Goal: Register for event/course

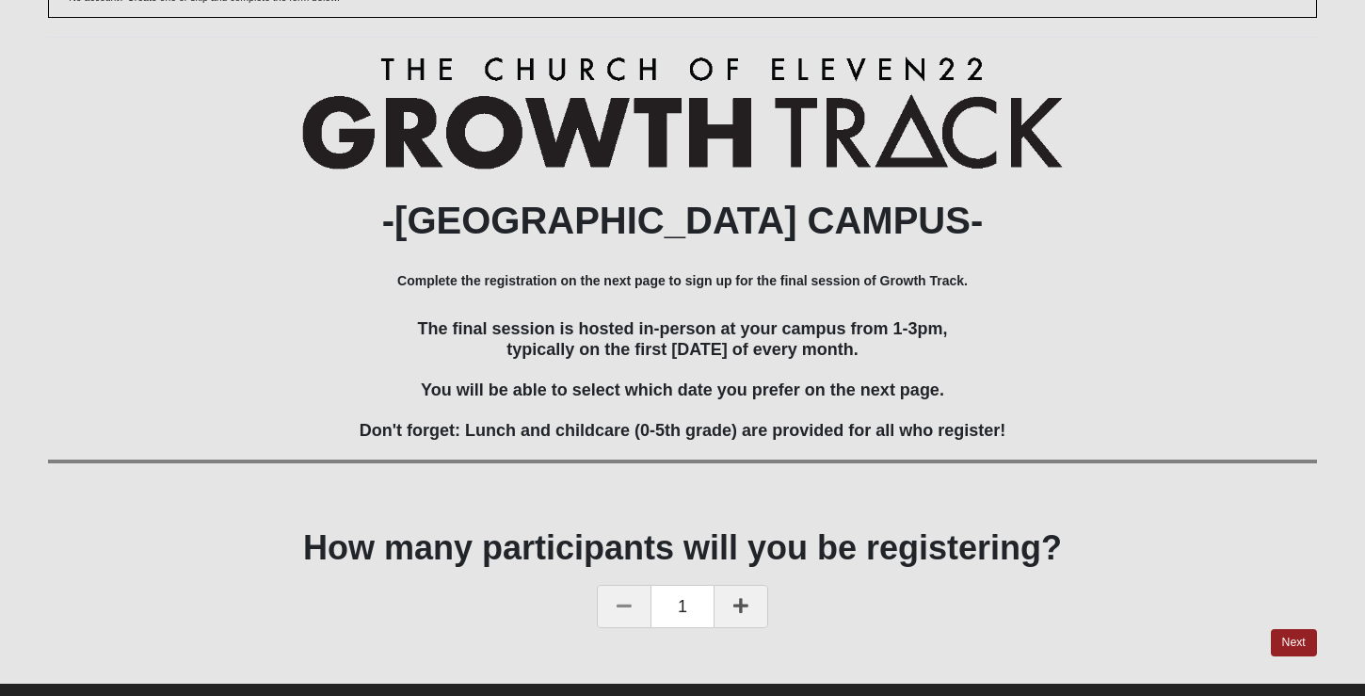
scroll to position [195, 0]
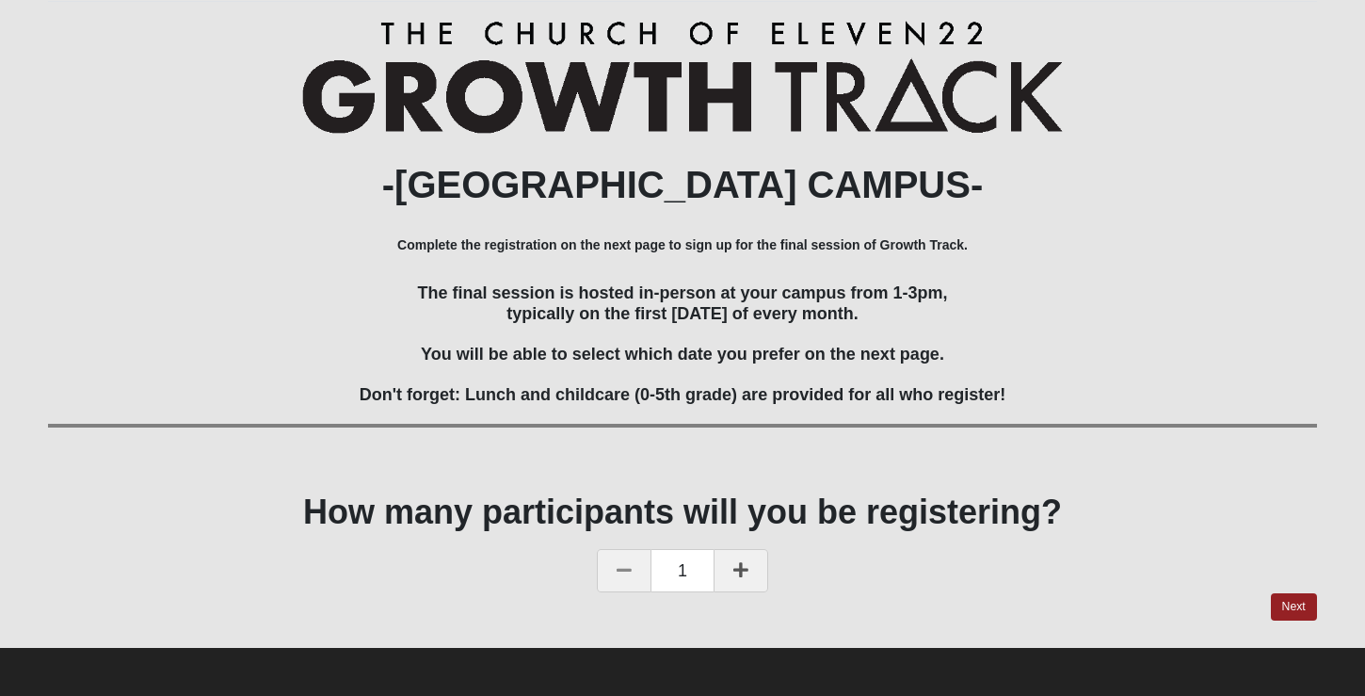
click at [748, 558] on link at bounding box center [741, 570] width 55 height 43
click at [1278, 593] on link "Next" at bounding box center [1294, 606] width 46 height 27
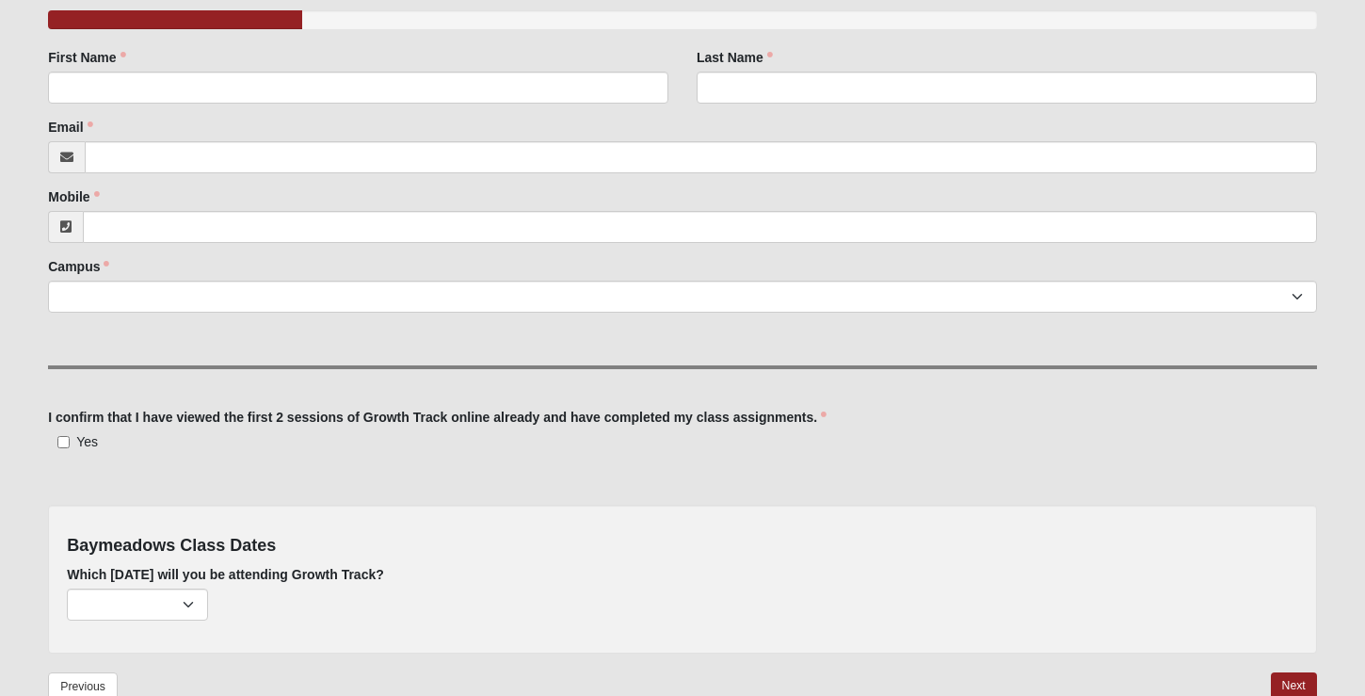
scroll to position [378, 0]
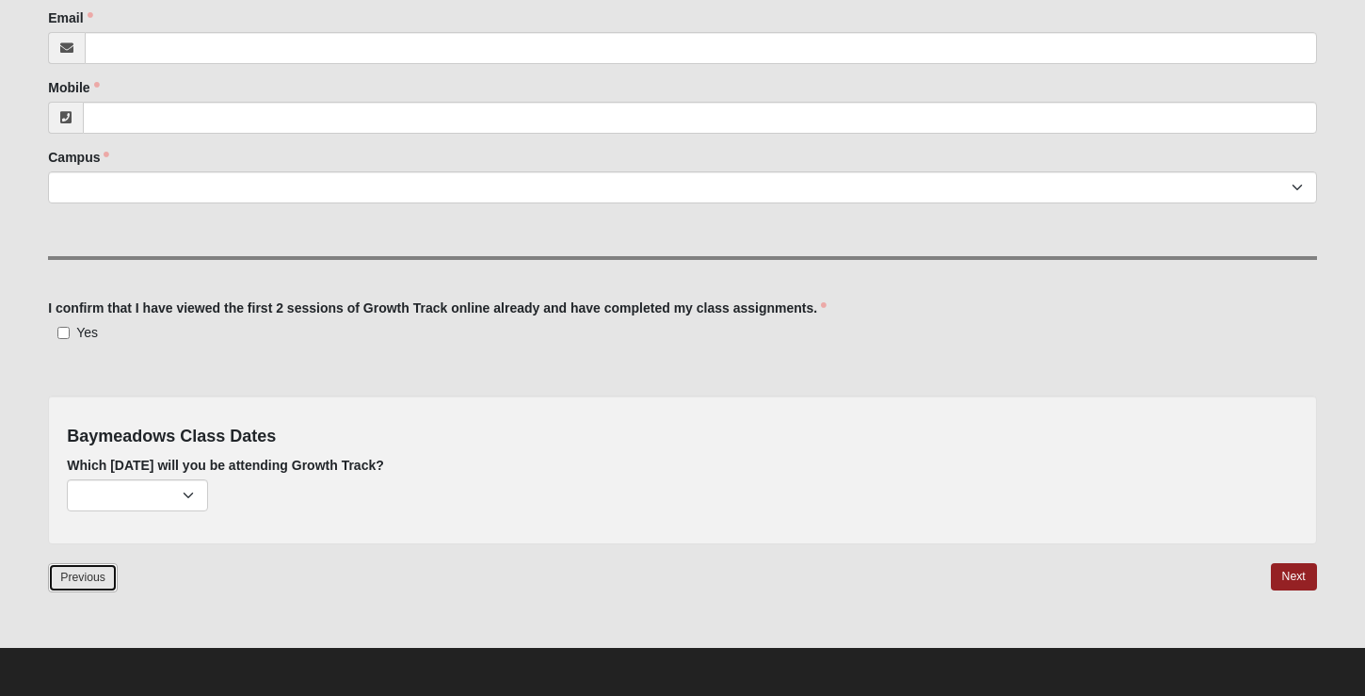
click at [107, 571] on link "Previous" at bounding box center [83, 577] width 70 height 29
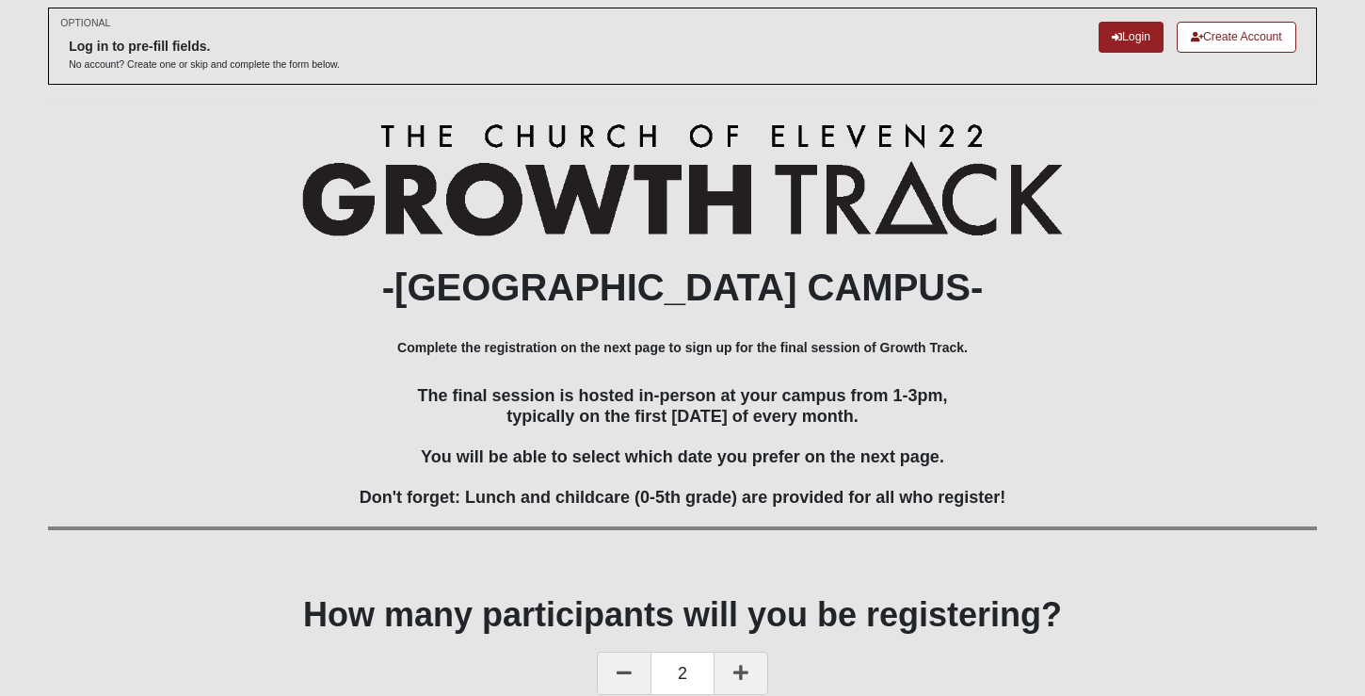
scroll to position [195, 0]
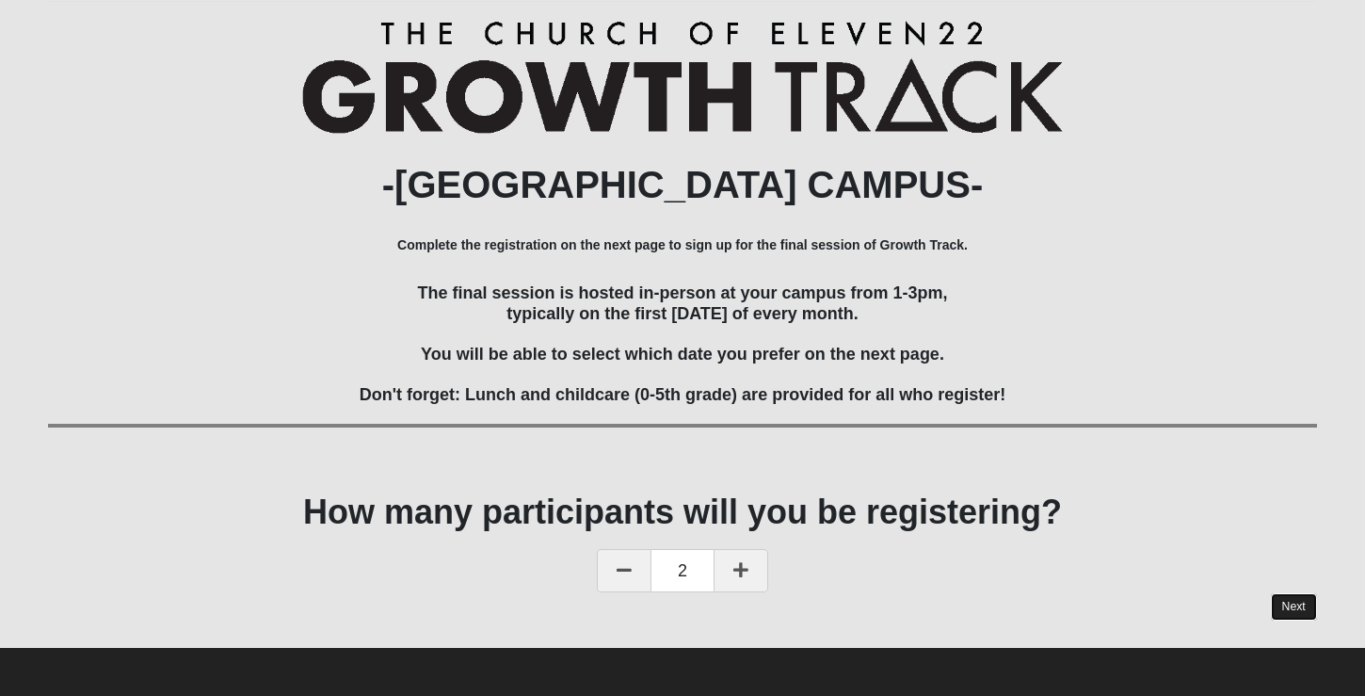
click at [1279, 597] on link "Next" at bounding box center [1294, 606] width 46 height 27
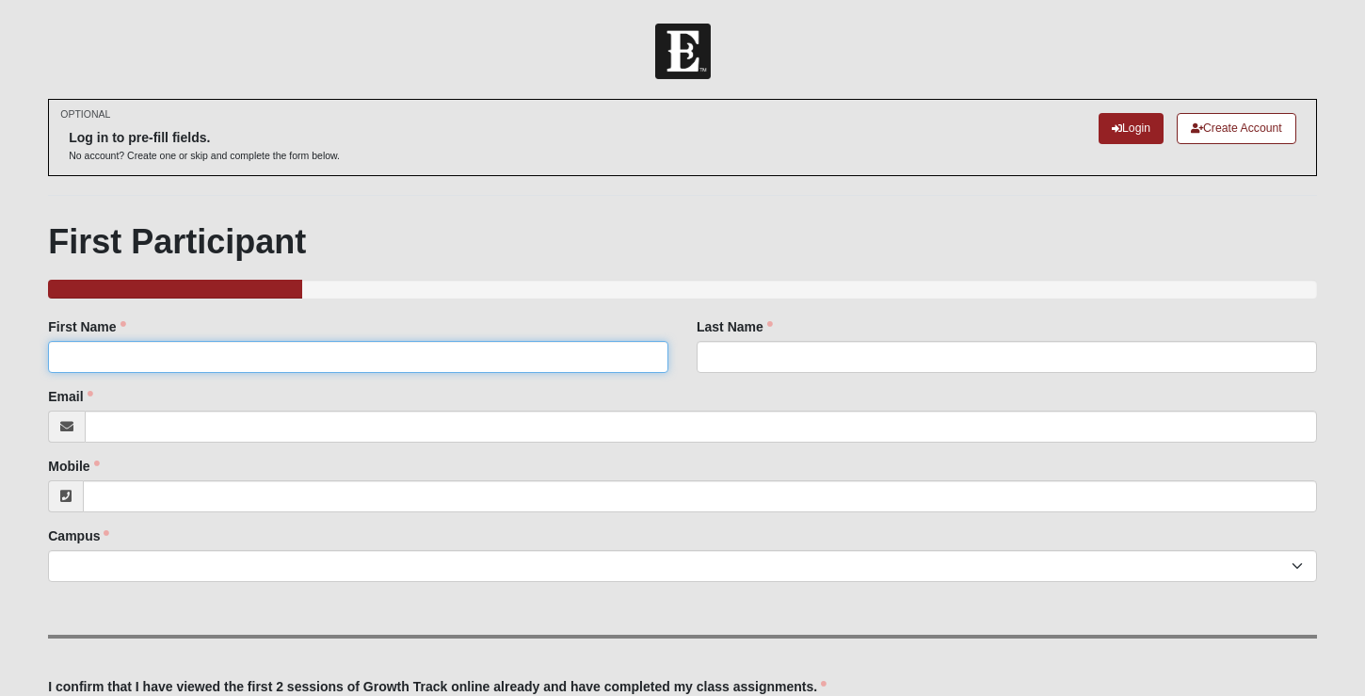
click at [429, 357] on input "First Name" at bounding box center [358, 357] width 620 height 32
type input "[PERSON_NAME]"
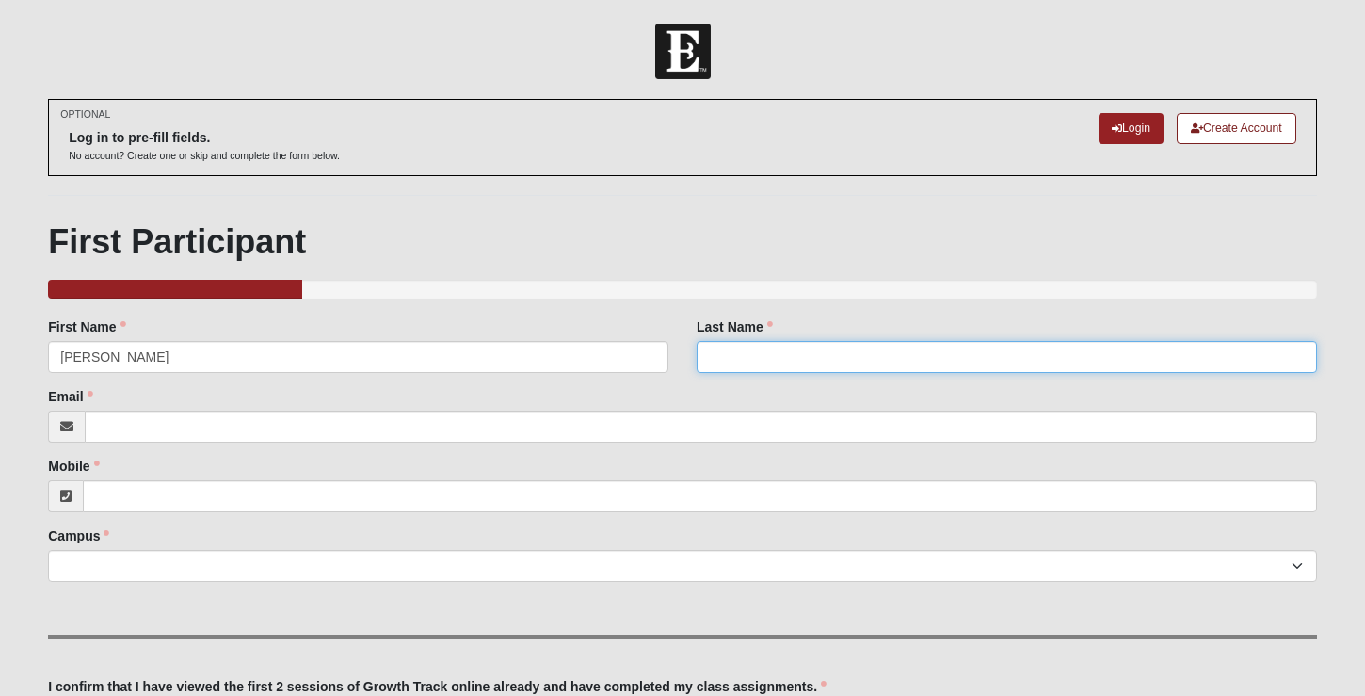
click at [800, 352] on input "Last Name" at bounding box center [1007, 357] width 620 height 32
type input "[PERSON_NAME]"
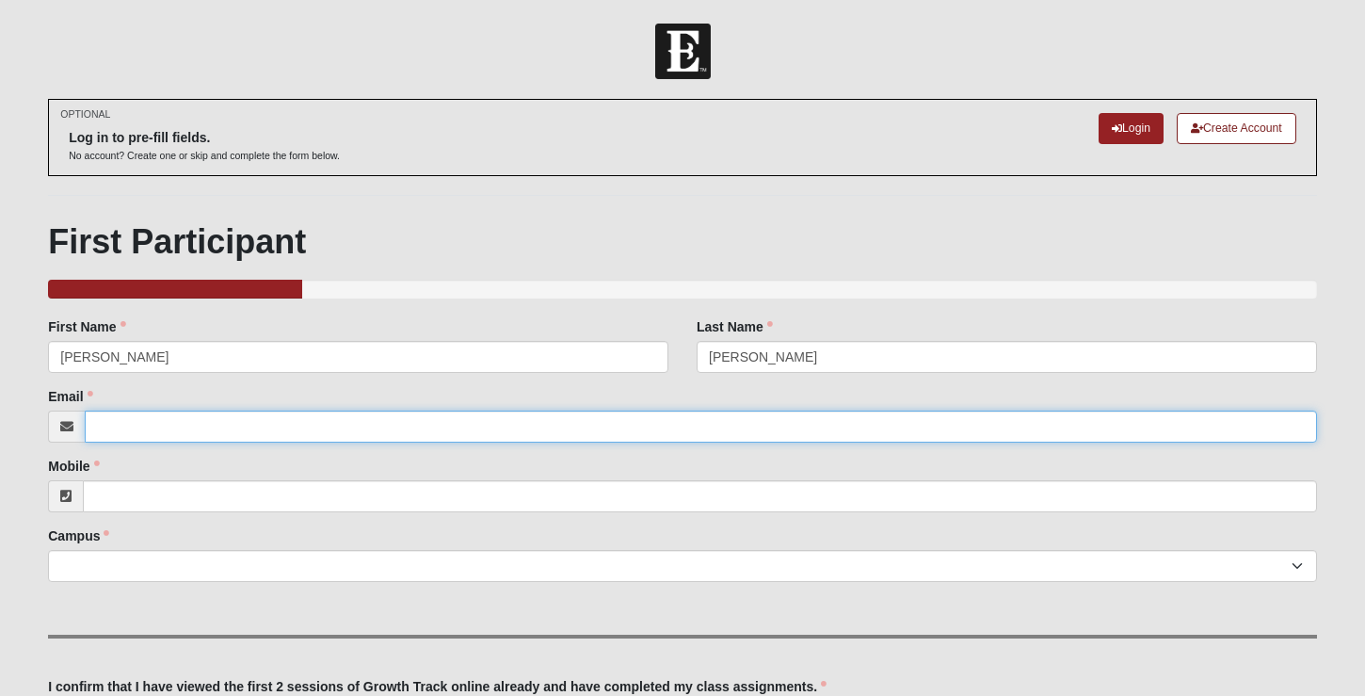
click at [419, 429] on input "Email" at bounding box center [701, 426] width 1232 height 32
type input "[EMAIL_ADDRESS][DOMAIN_NAME]"
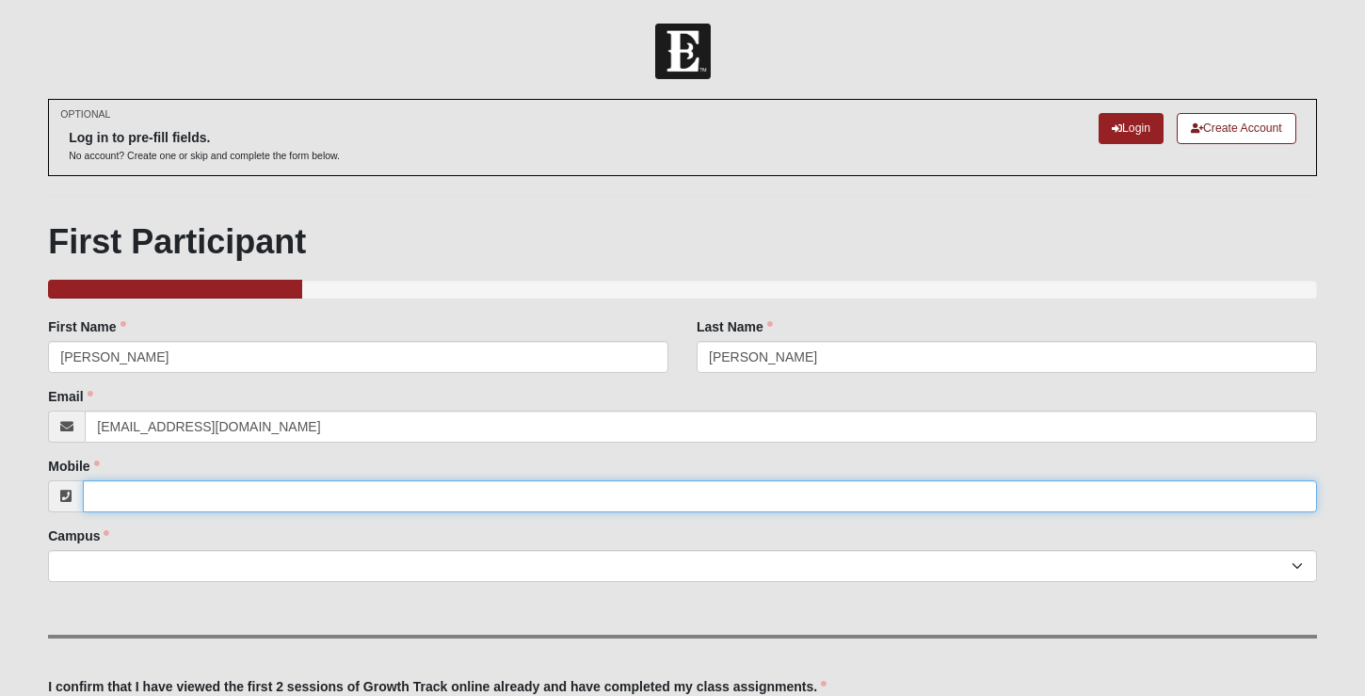
click at [315, 490] on input "Mobile" at bounding box center [700, 496] width 1234 height 32
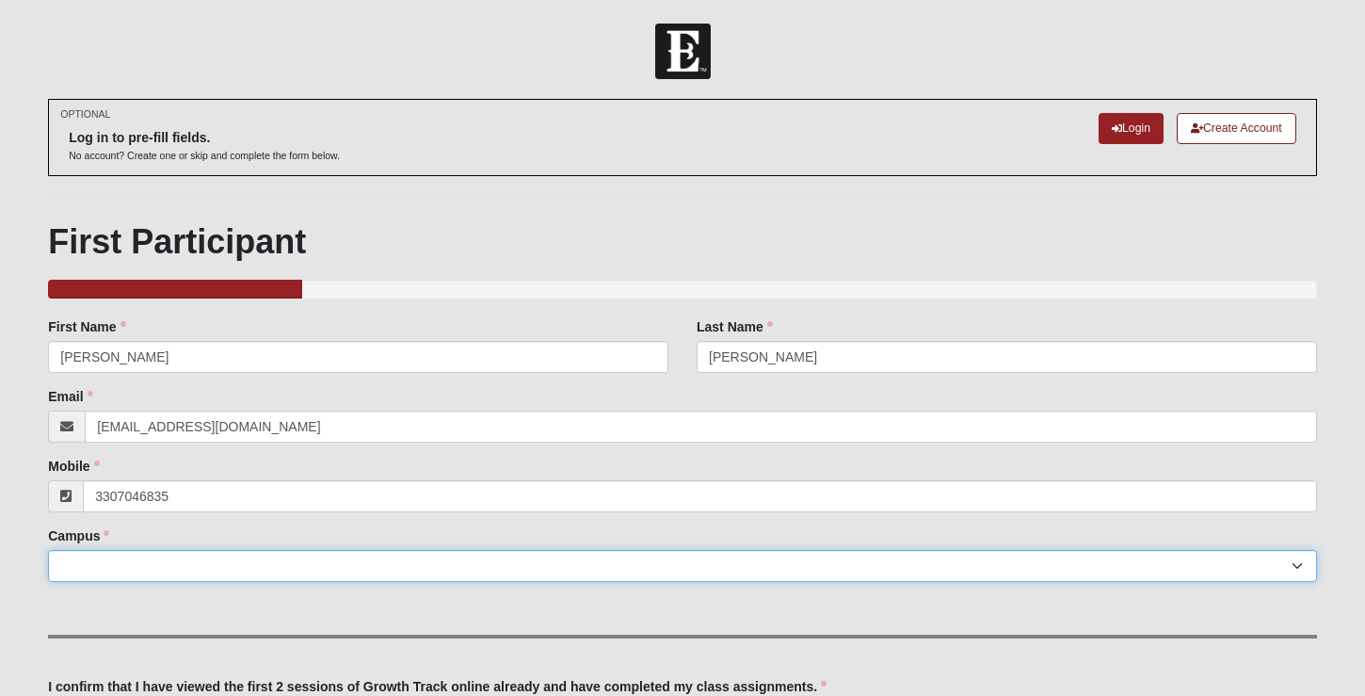
type input "[PHONE_NUMBER]"
click at [277, 572] on select "Arlington Baymeadows Eleven22 Online [PERSON_NAME][GEOGRAPHIC_DATA] Jesup [GEOG…" at bounding box center [682, 566] width 1269 height 32
select select "2"
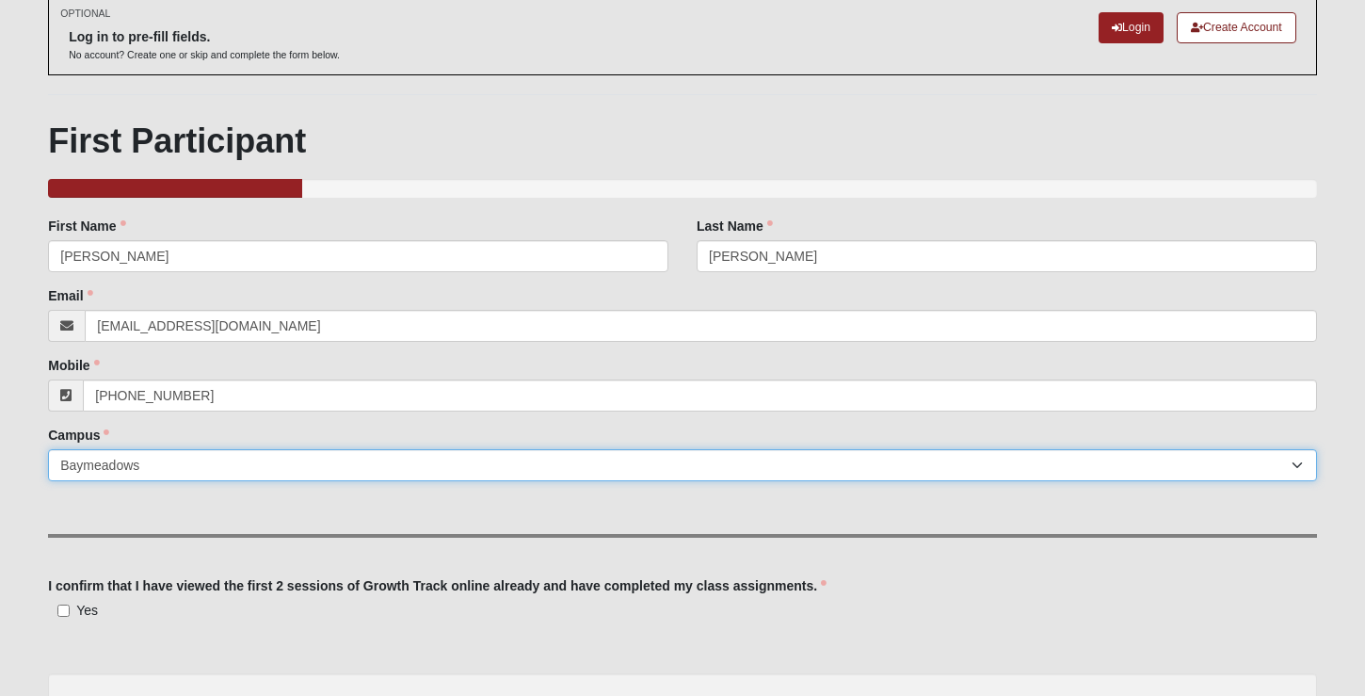
scroll to position [102, 0]
click at [401, 475] on select "Arlington Baymeadows Eleven22 Online [PERSON_NAME][GEOGRAPHIC_DATA] Jesup [GEOG…" at bounding box center [682, 464] width 1269 height 32
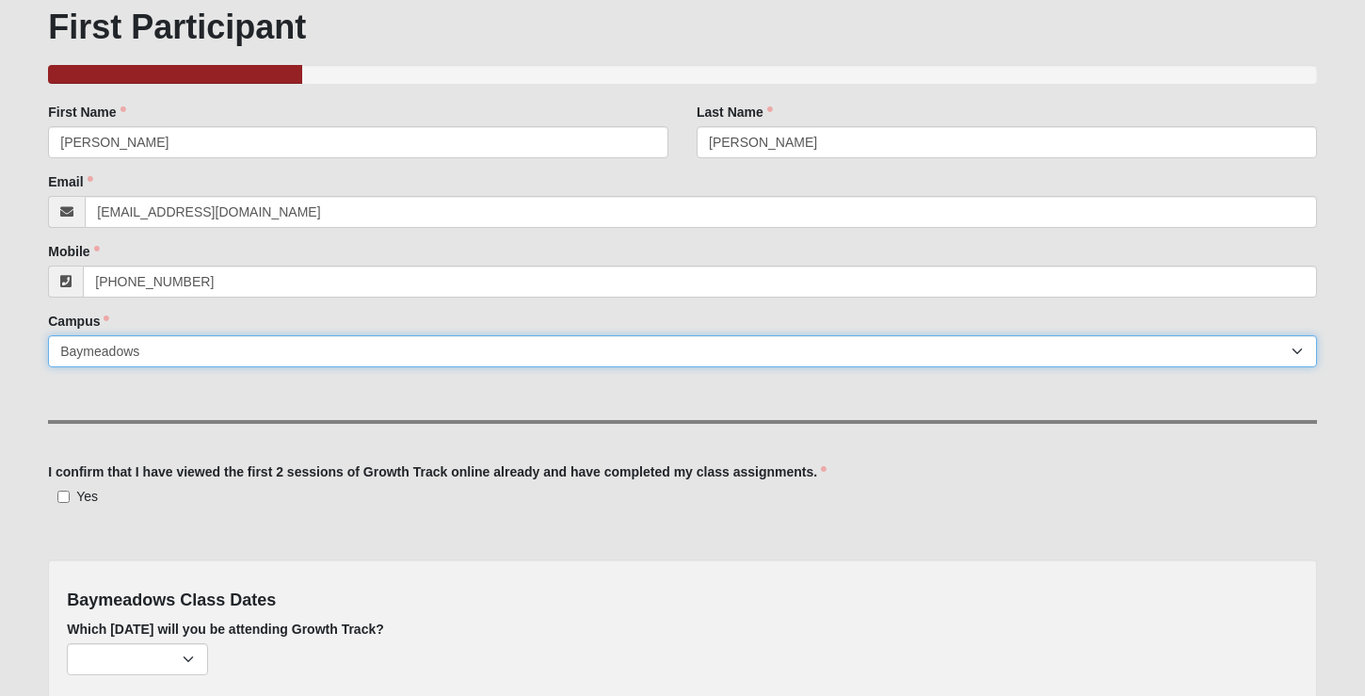
scroll to position [229, 0]
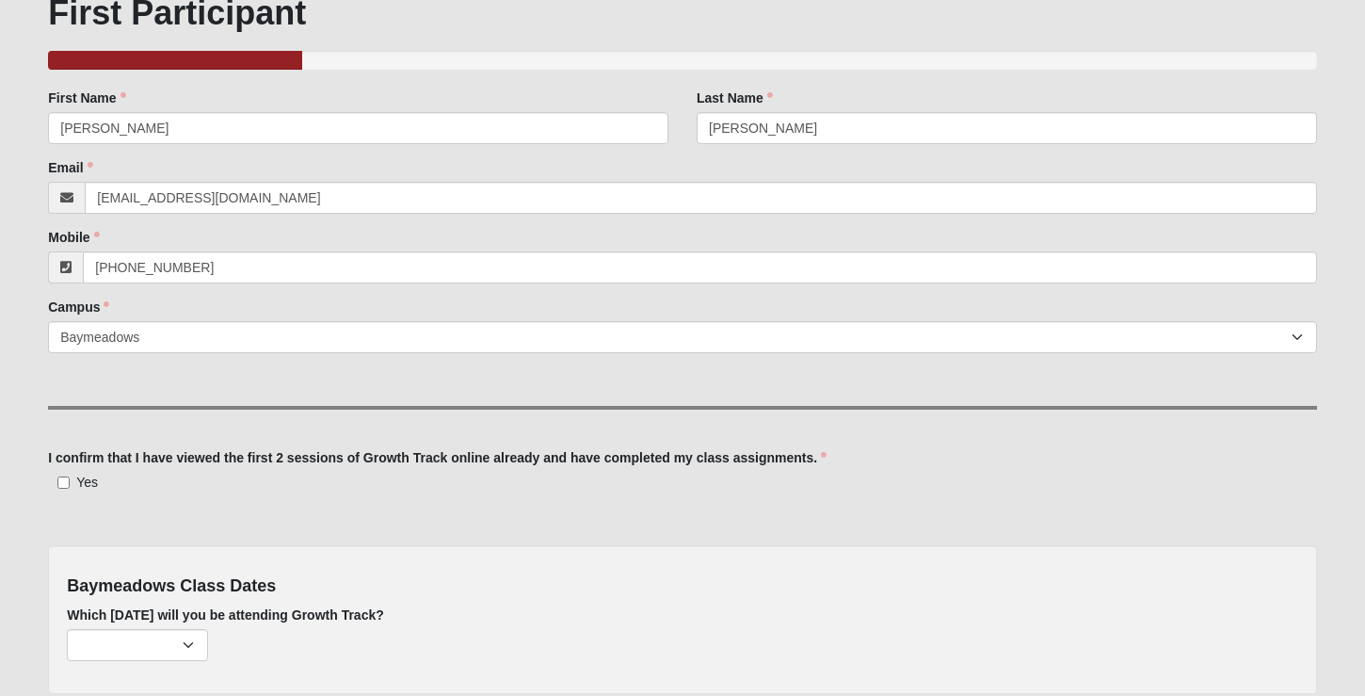
click at [64, 470] on div "I confirm that I have viewed the first 2 sessions of Growth Track online alread…" at bounding box center [682, 469] width 1269 height 43
click at [64, 476] on input "Yes" at bounding box center [63, 482] width 12 height 12
checkbox input "true"
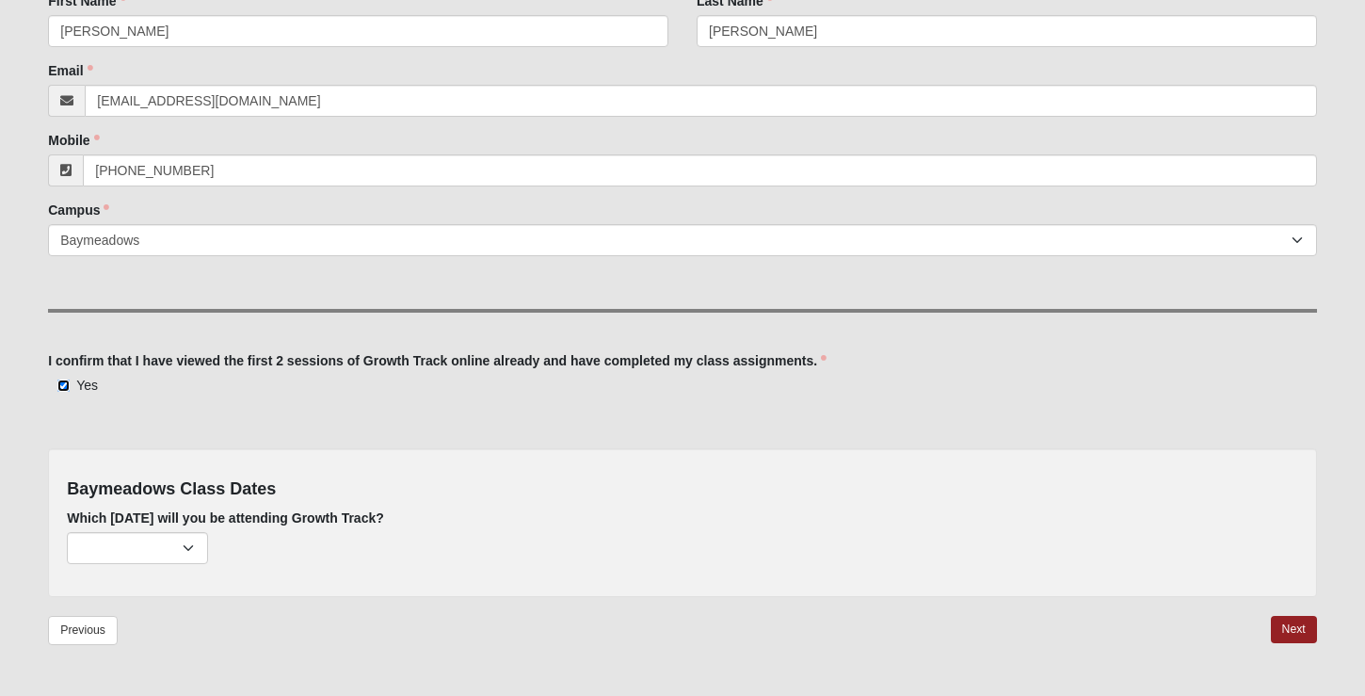
scroll to position [378, 0]
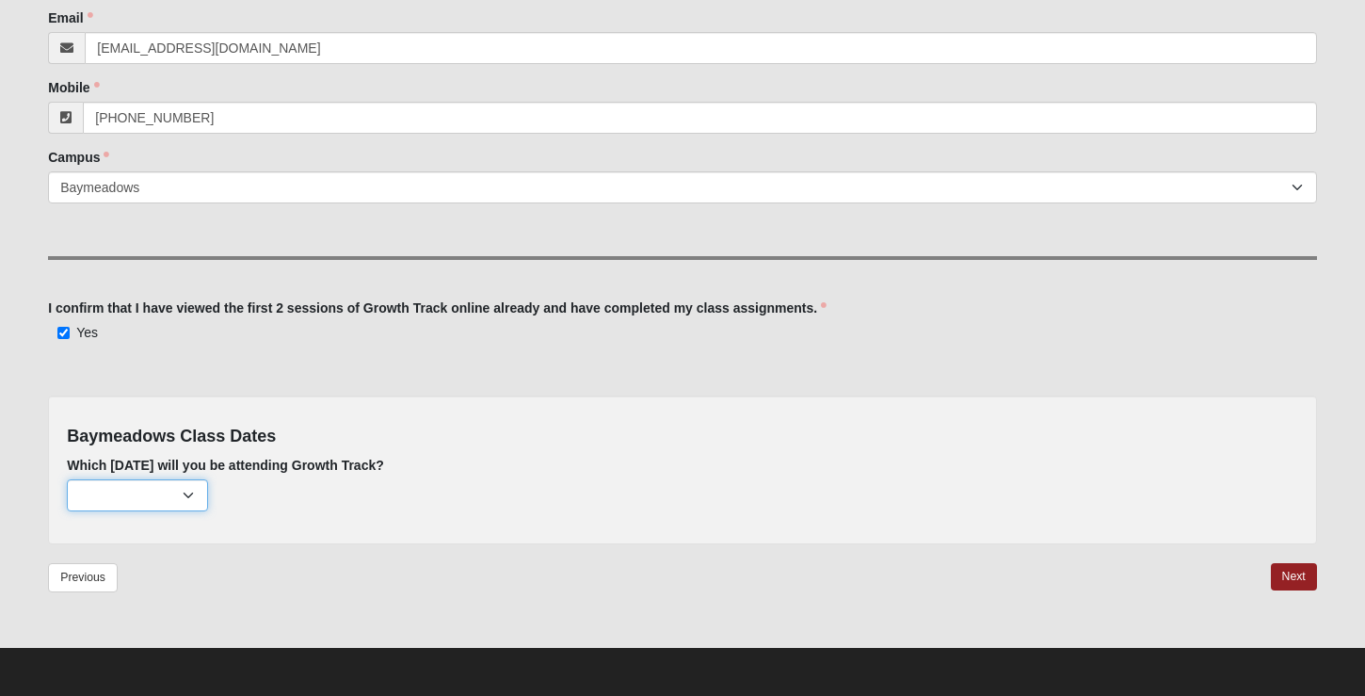
click at [207, 497] on select "[DATE] (none remaining) [DATE] (none remaining) [DATE] (none remaining) [DATE] …" at bounding box center [137, 495] width 141 height 32
select select "637"
click at [1281, 567] on link "Next" at bounding box center [1294, 576] width 46 height 27
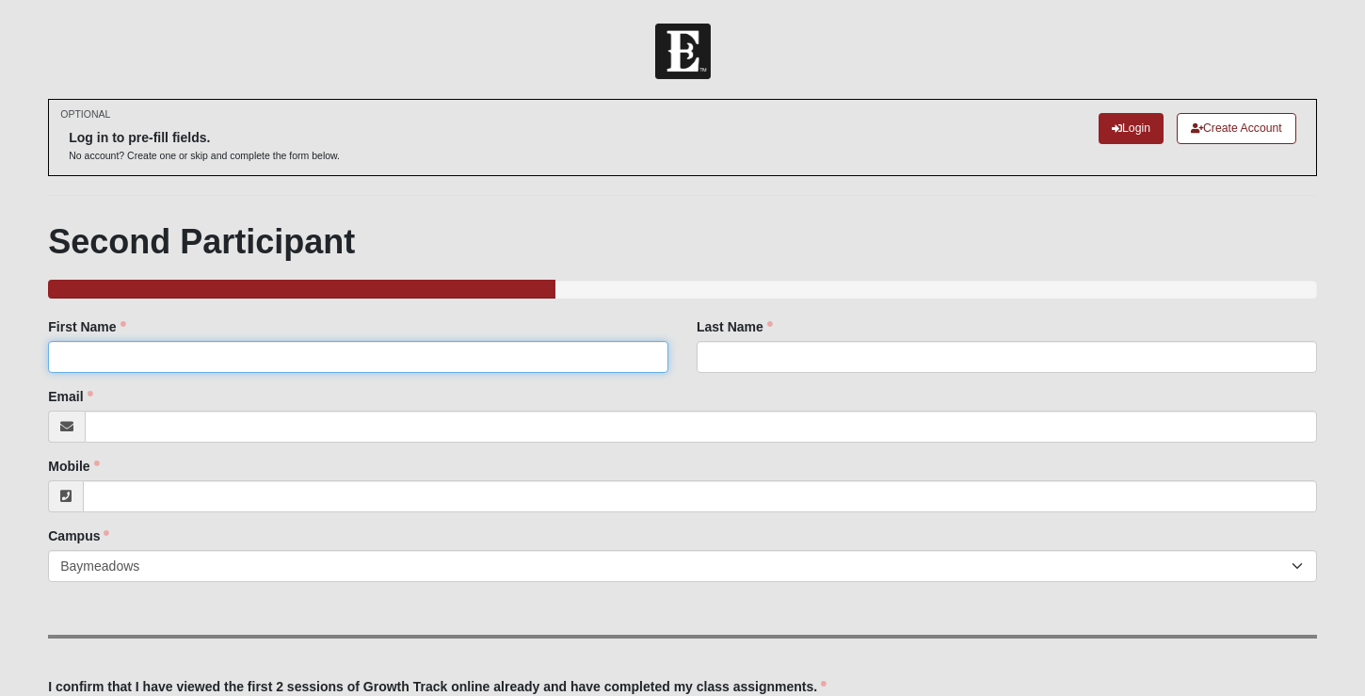
click at [373, 347] on input "First Name" at bounding box center [358, 357] width 620 height 32
type input "[PERSON_NAME]"
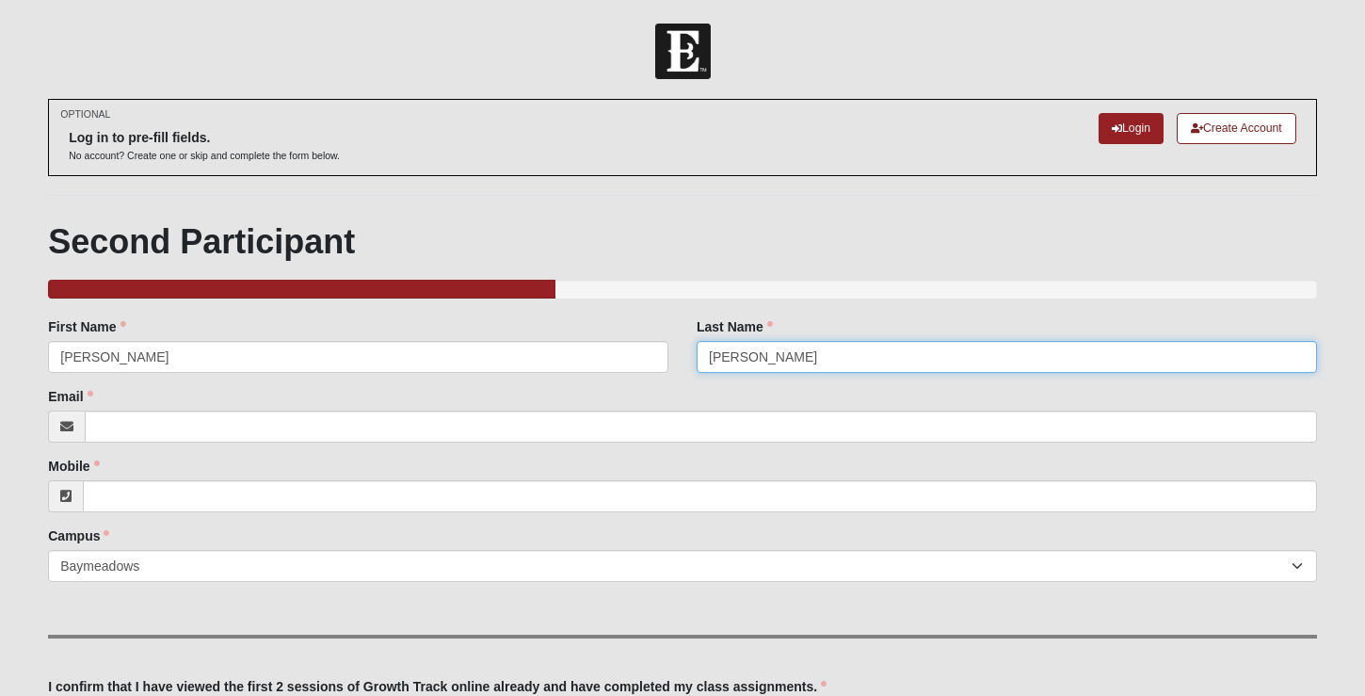
type input "[PERSON_NAME]"
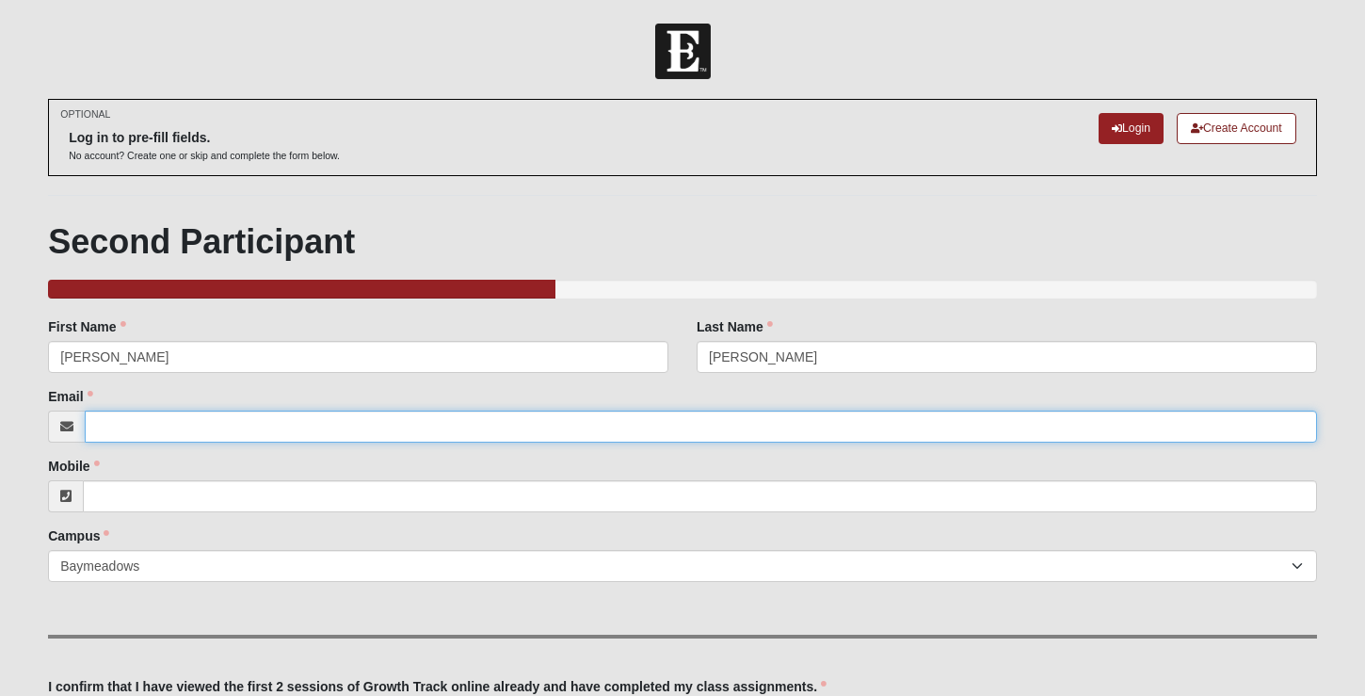
click at [117, 424] on input "Email" at bounding box center [701, 426] width 1232 height 32
type input "[EMAIL_ADDRESS][DOMAIN_NAME]"
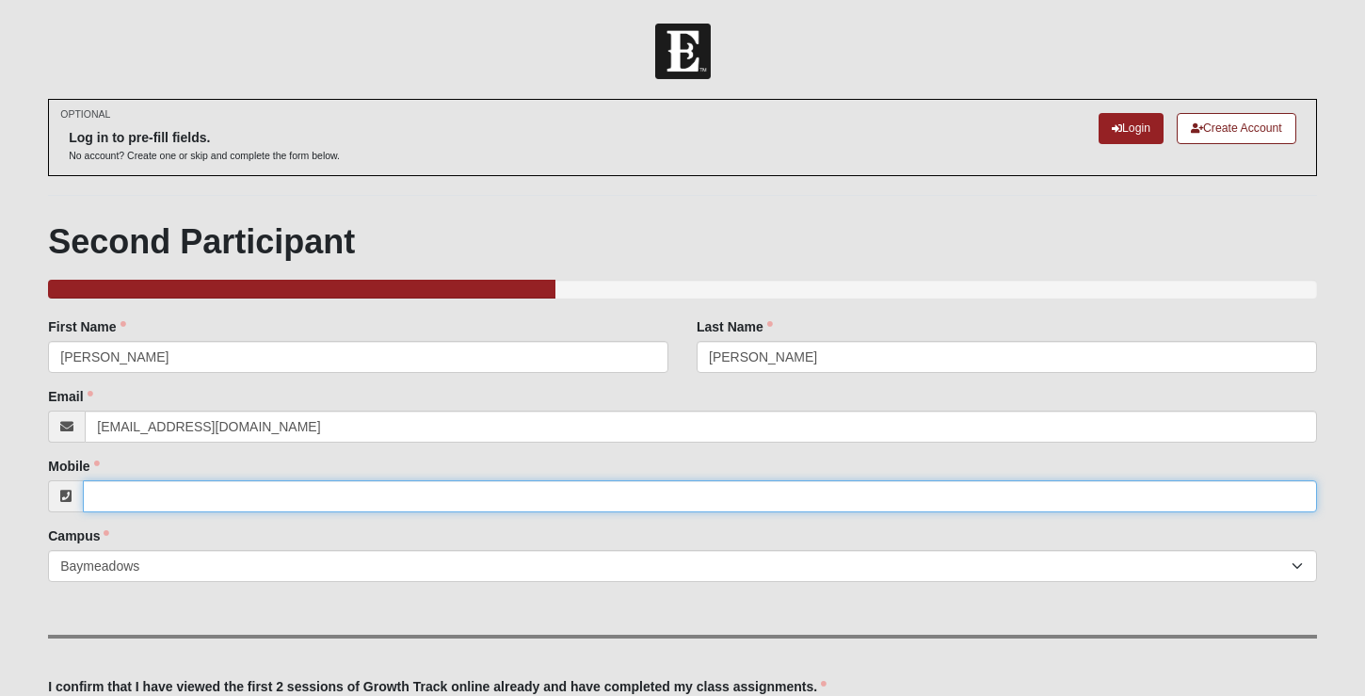
click at [112, 503] on input "Mobile" at bounding box center [700, 496] width 1234 height 32
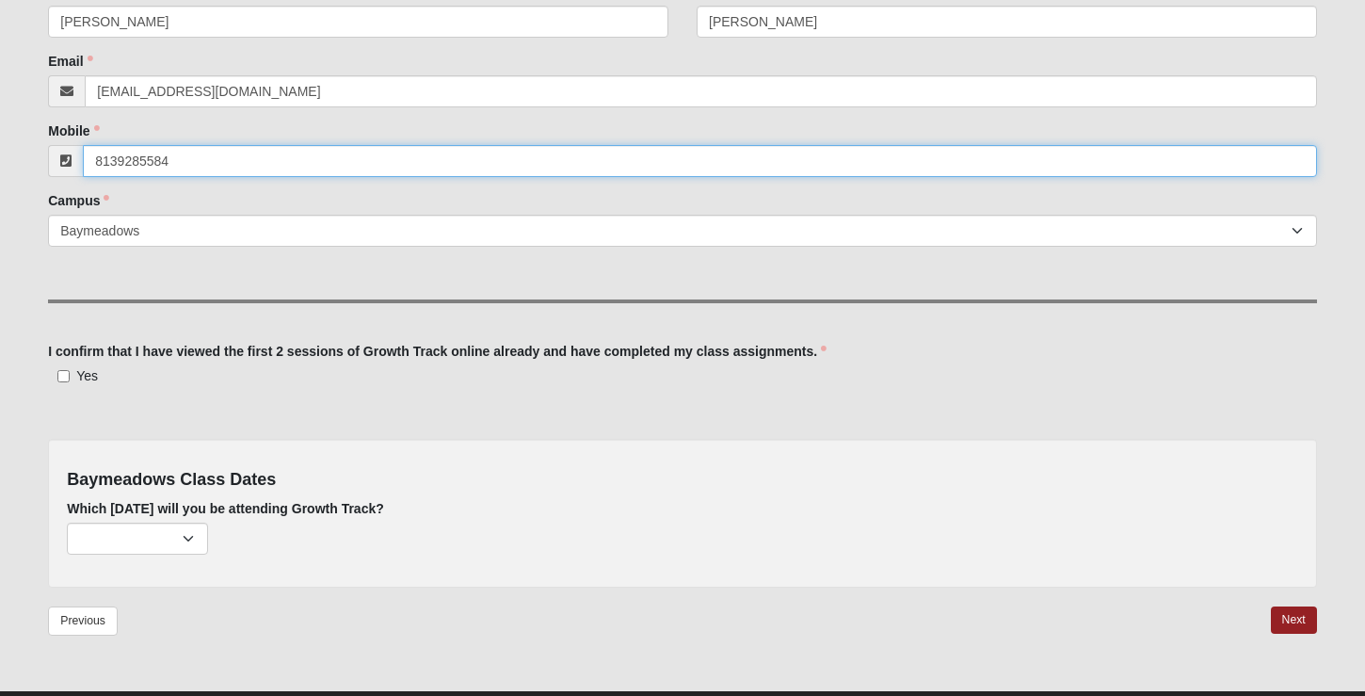
scroll to position [342, 0]
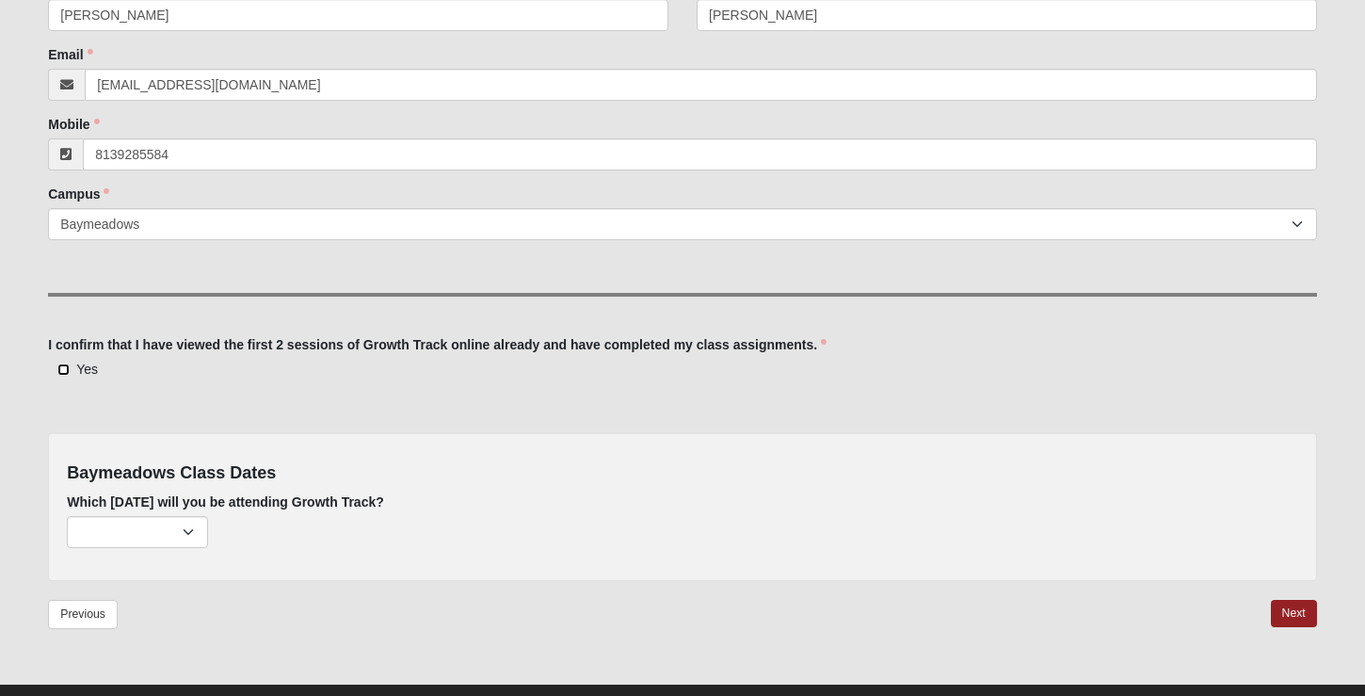
type input "[PHONE_NUMBER]"
click at [66, 365] on input "Yes" at bounding box center [63, 369] width 12 height 12
checkbox input "true"
click at [211, 534] on div "[DATE] (none remaining) [DATE] (none remaining) [DATE] (none remaining) [DATE] …" at bounding box center [682, 532] width 1231 height 32
click at [188, 534] on select "[DATE] (none remaining) [DATE] (none remaining) [DATE] (none remaining) [DATE] …" at bounding box center [137, 532] width 141 height 32
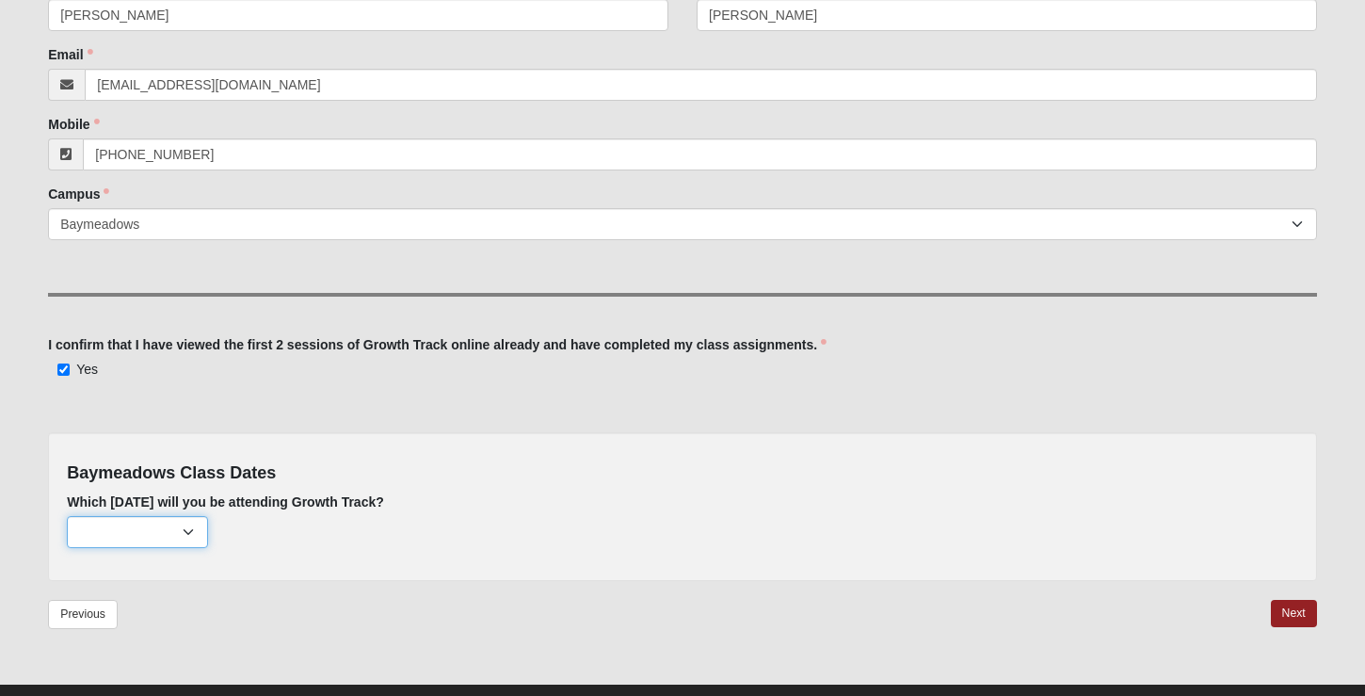
select select "637"
click at [1278, 607] on link "Next" at bounding box center [1294, 613] width 46 height 27
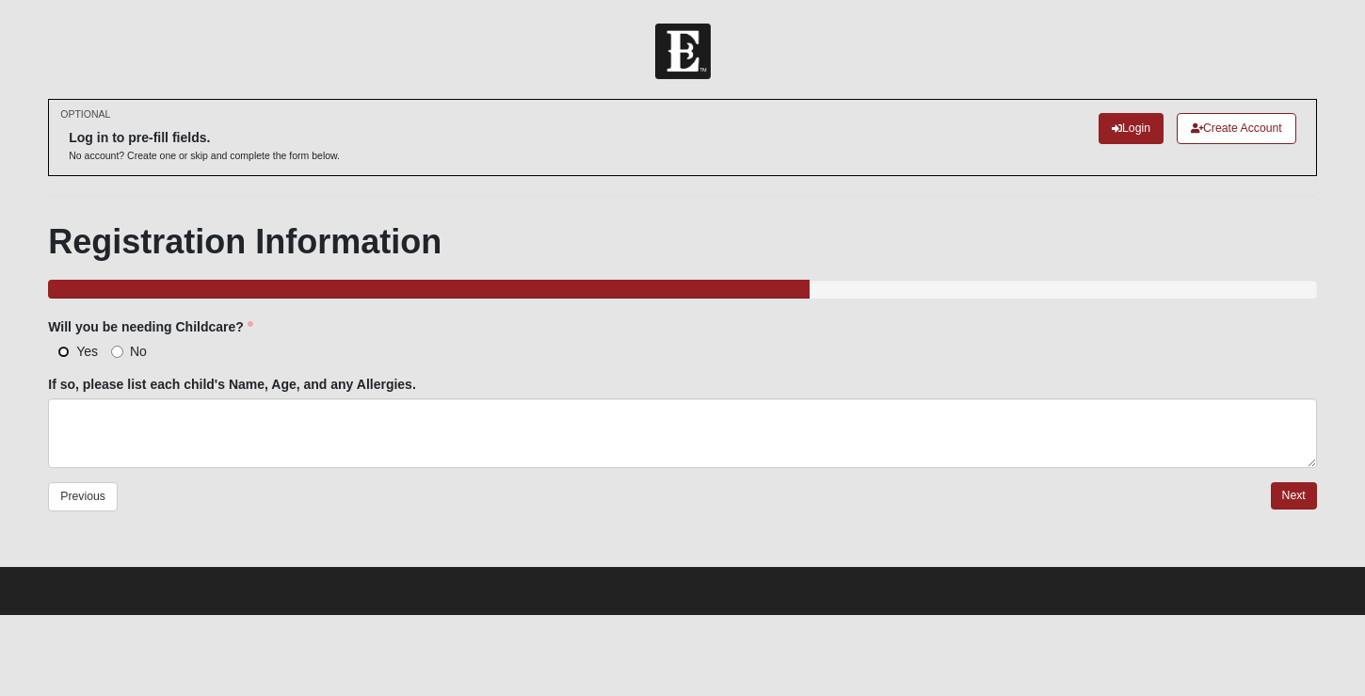
click at [69, 351] on input "Yes" at bounding box center [63, 352] width 12 height 12
radio input "true"
click at [171, 430] on textarea "If so, please list each child's Name, Age, and any Allergies." at bounding box center [682, 433] width 1269 height 70
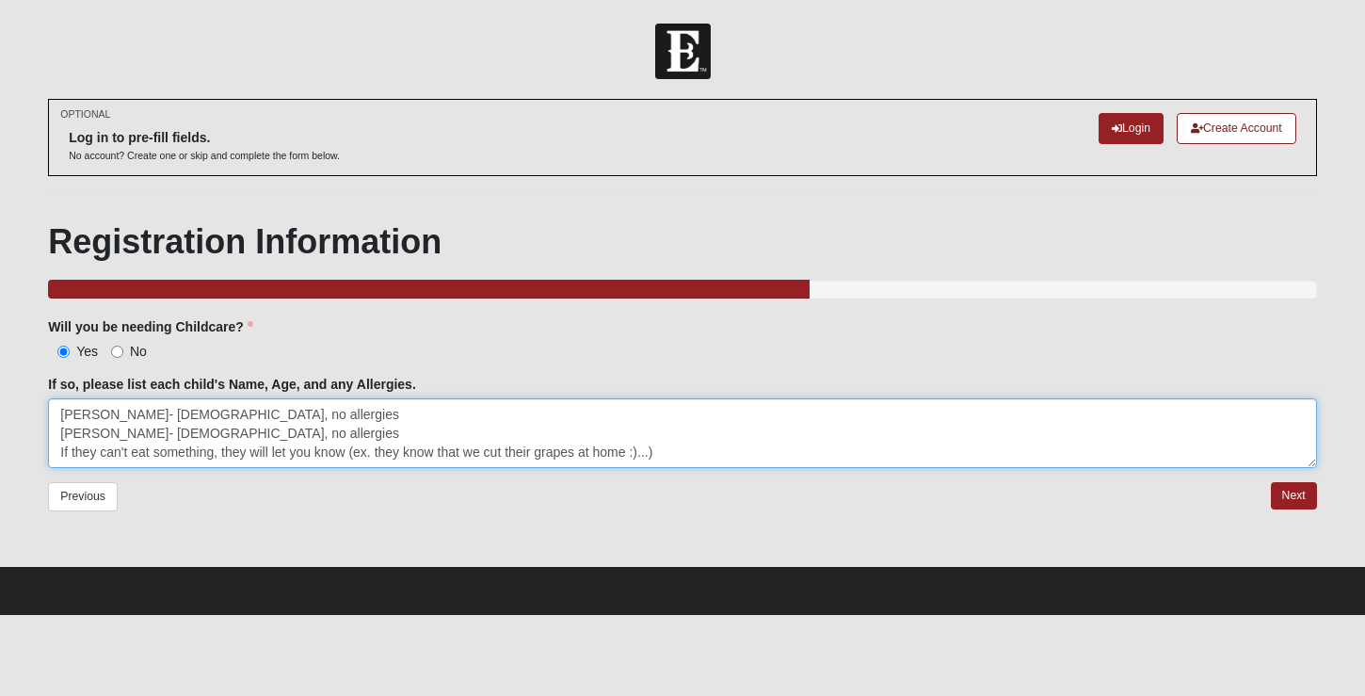
click at [636, 459] on textarea "[PERSON_NAME]- [DEMOGRAPHIC_DATA], no allergies [PERSON_NAME]- [DEMOGRAPHIC_DAT…" at bounding box center [682, 433] width 1269 height 70
type textarea "[PERSON_NAME]- [DEMOGRAPHIC_DATA], no allergies [PERSON_NAME]- [DEMOGRAPHIC_DAT…"
click at [1292, 495] on link "Next" at bounding box center [1294, 495] width 46 height 27
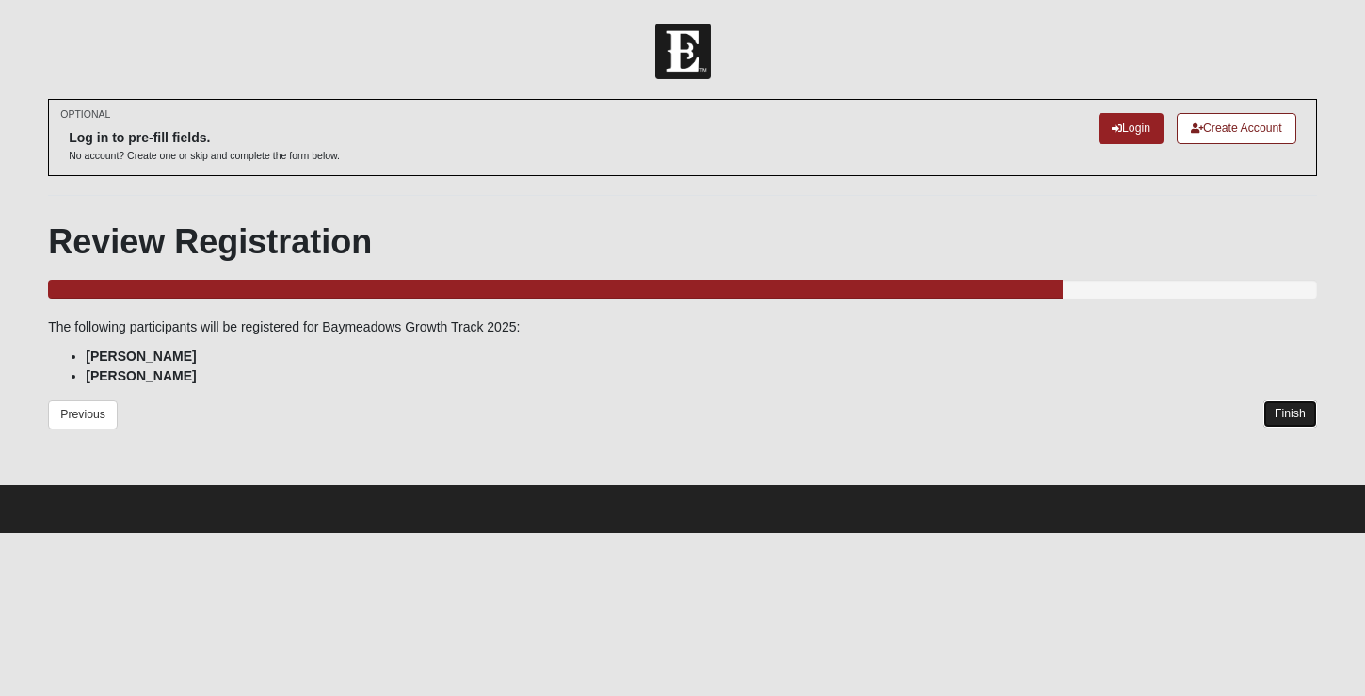
click at [1277, 414] on link "Finish" at bounding box center [1290, 413] width 54 height 27
